Goal: Navigation & Orientation: Find specific page/section

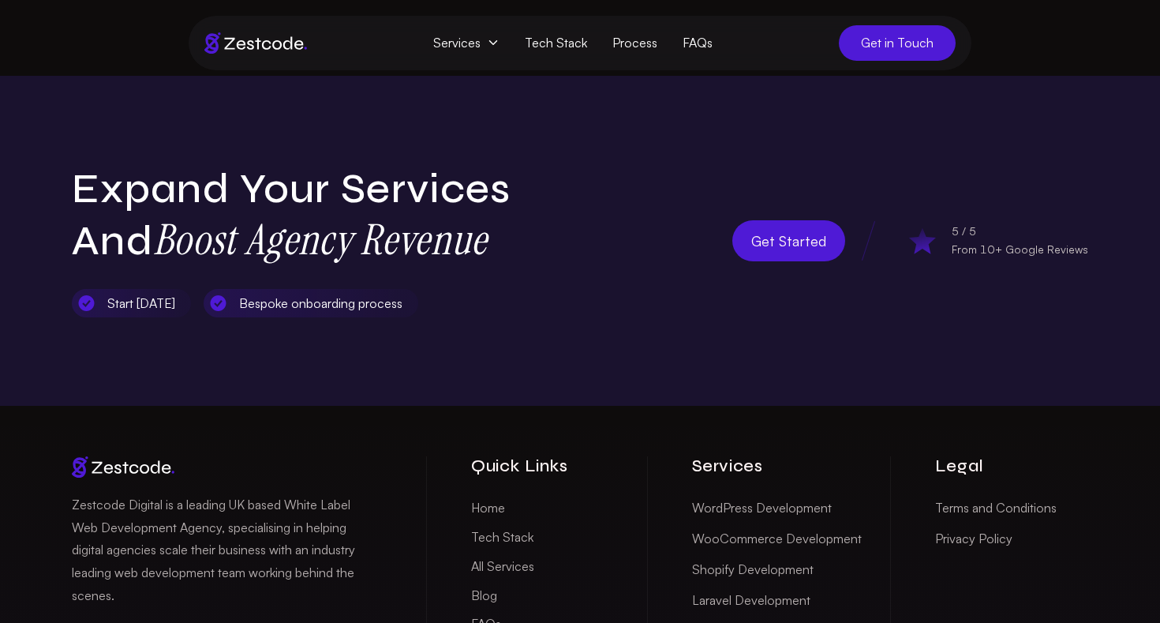
scroll to position [5310, 0]
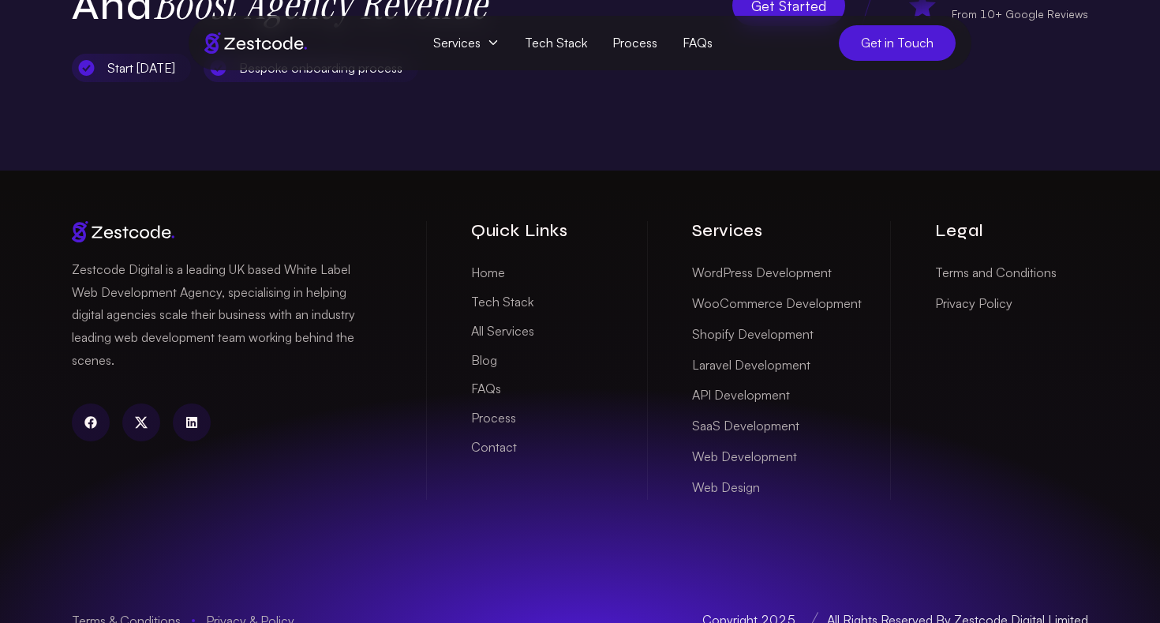
click at [490, 53] on span "Services" at bounding box center [467, 42] width 92 height 29
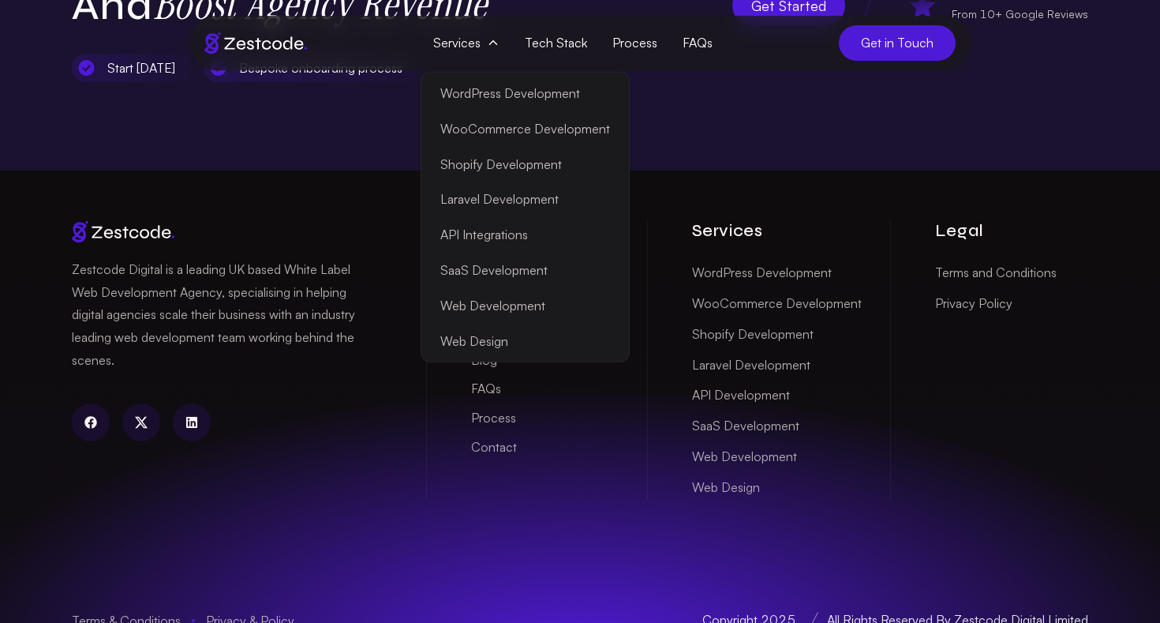
click at [526, 164] on link "Shopify Development" at bounding box center [524, 164] width 201 height 36
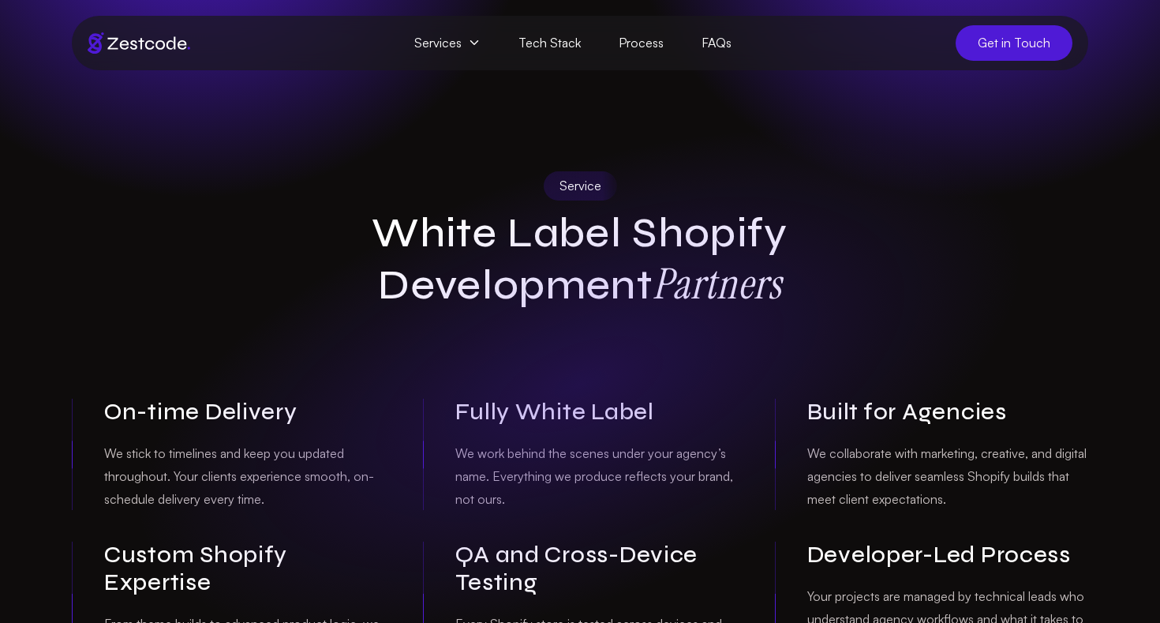
click at [147, 36] on img at bounding box center [139, 42] width 103 height 21
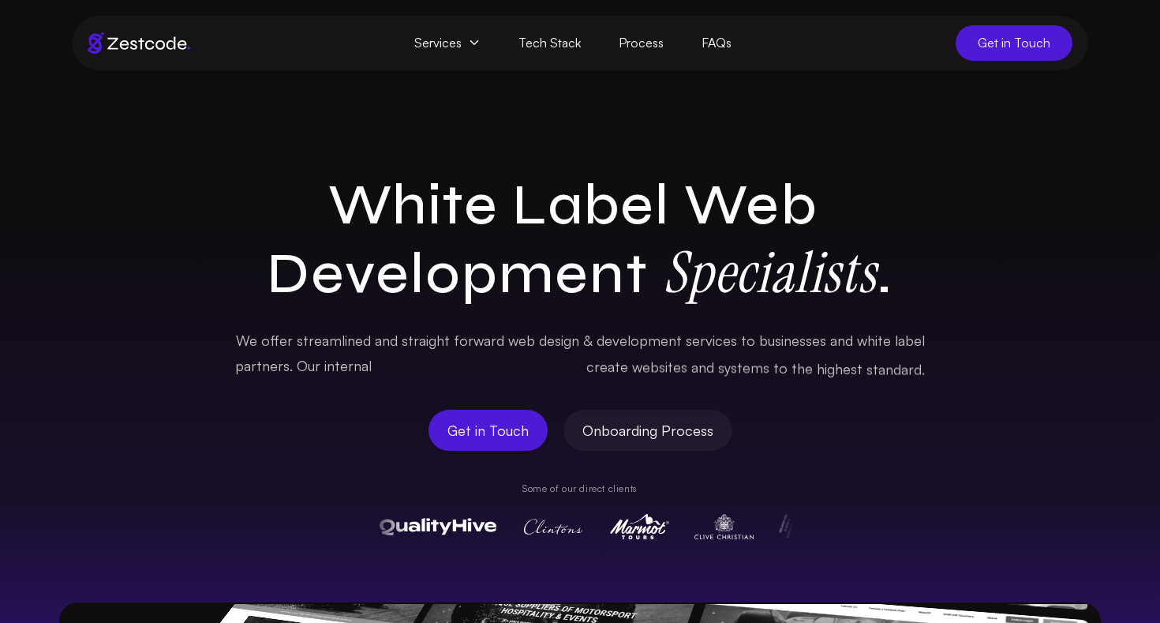
scroll to position [156, 0]
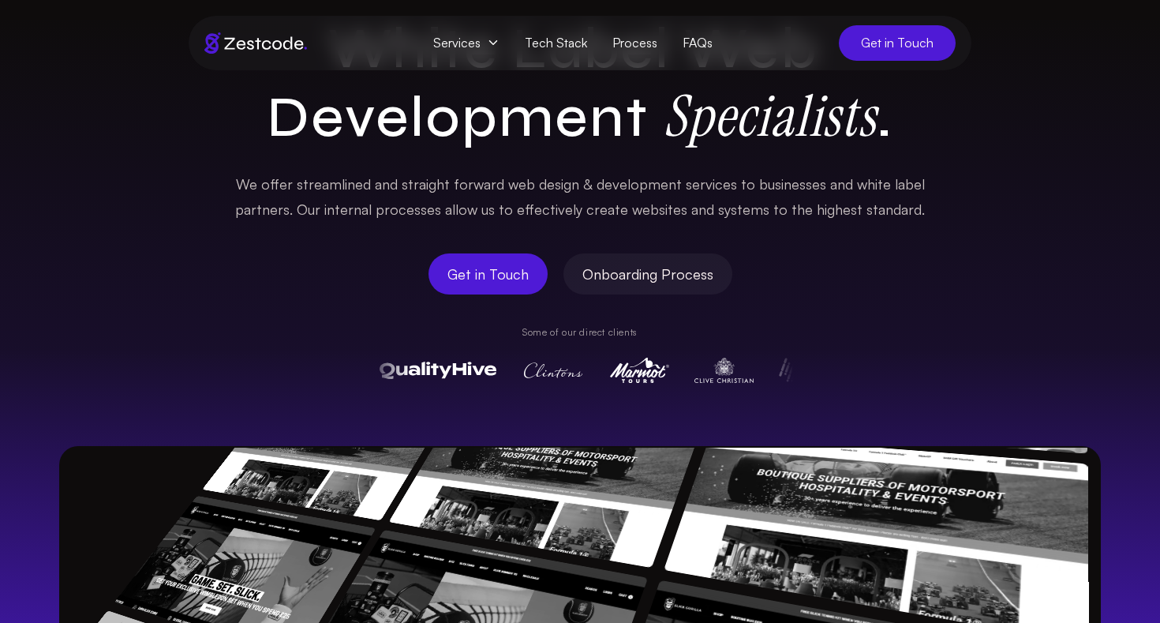
click at [609, 375] on img at bounding box center [638, 369] width 59 height 25
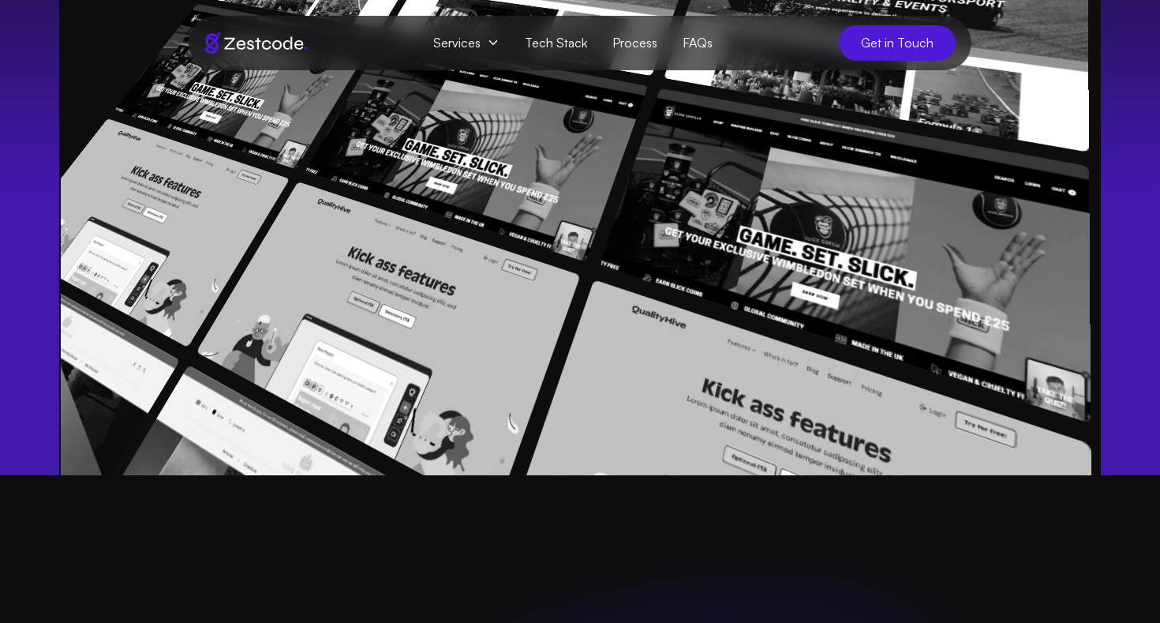
scroll to position [463, 0]
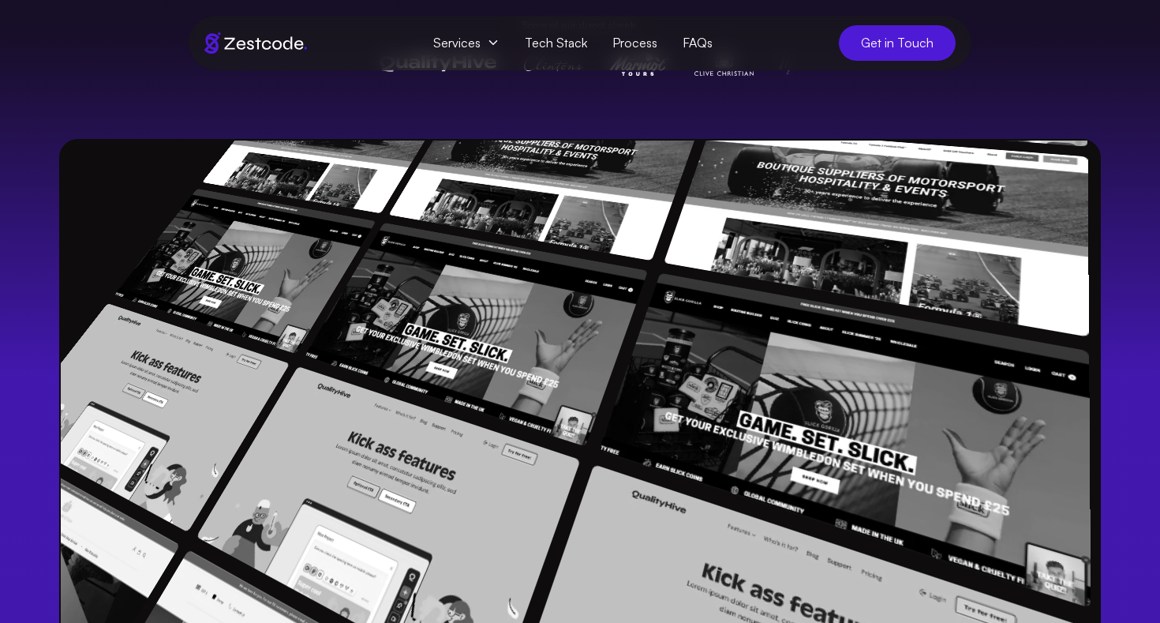
click at [135, 439] on img at bounding box center [29, 600] width 308 height 322
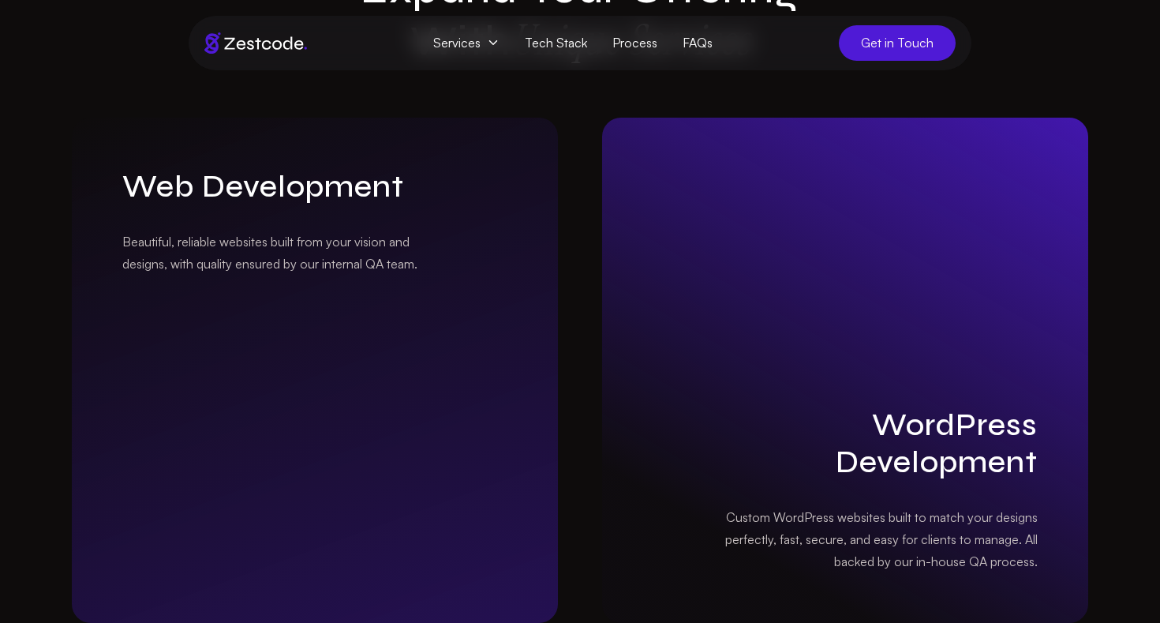
scroll to position [1899, 0]
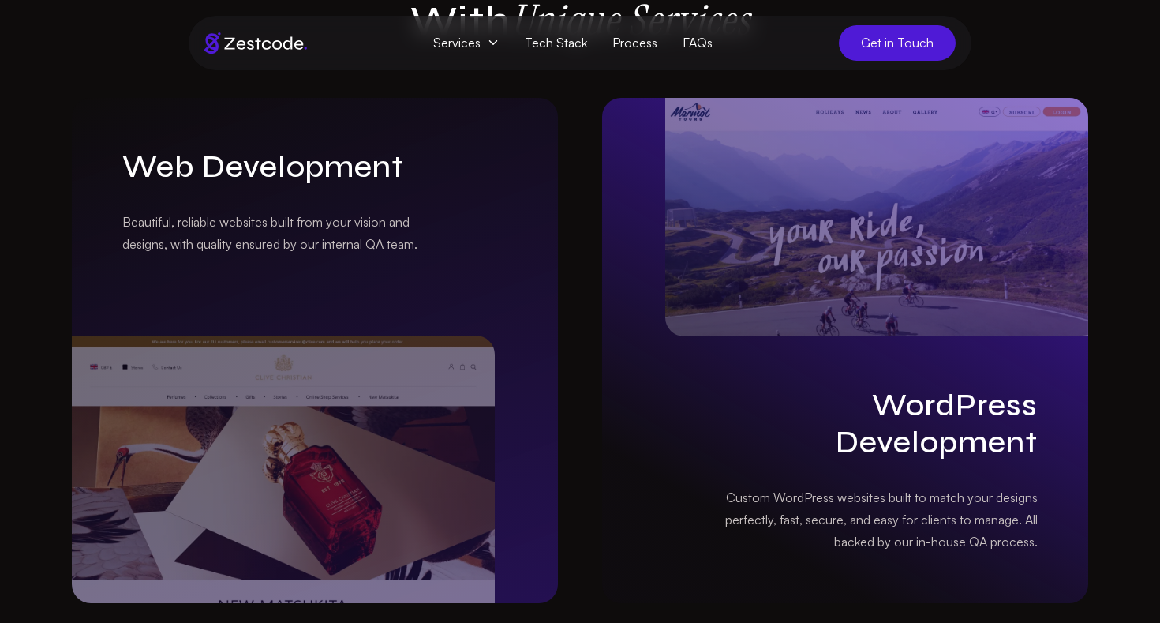
click at [323, 455] on img at bounding box center [283, 468] width 423 height 267
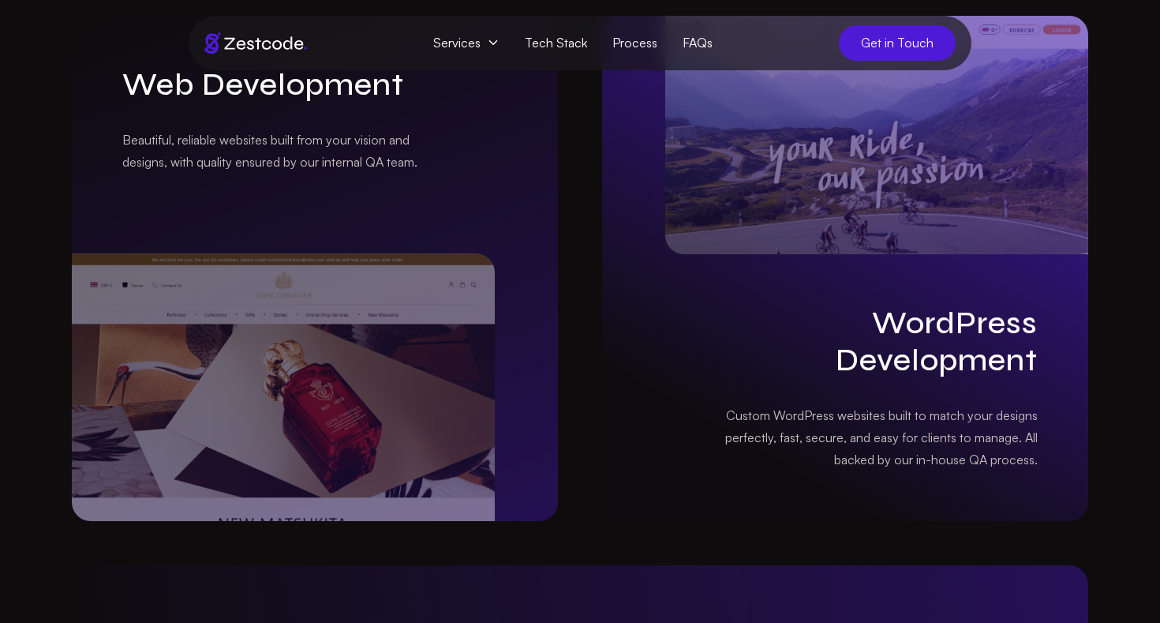
scroll to position [2089, 0]
